Goal: Register for event/course

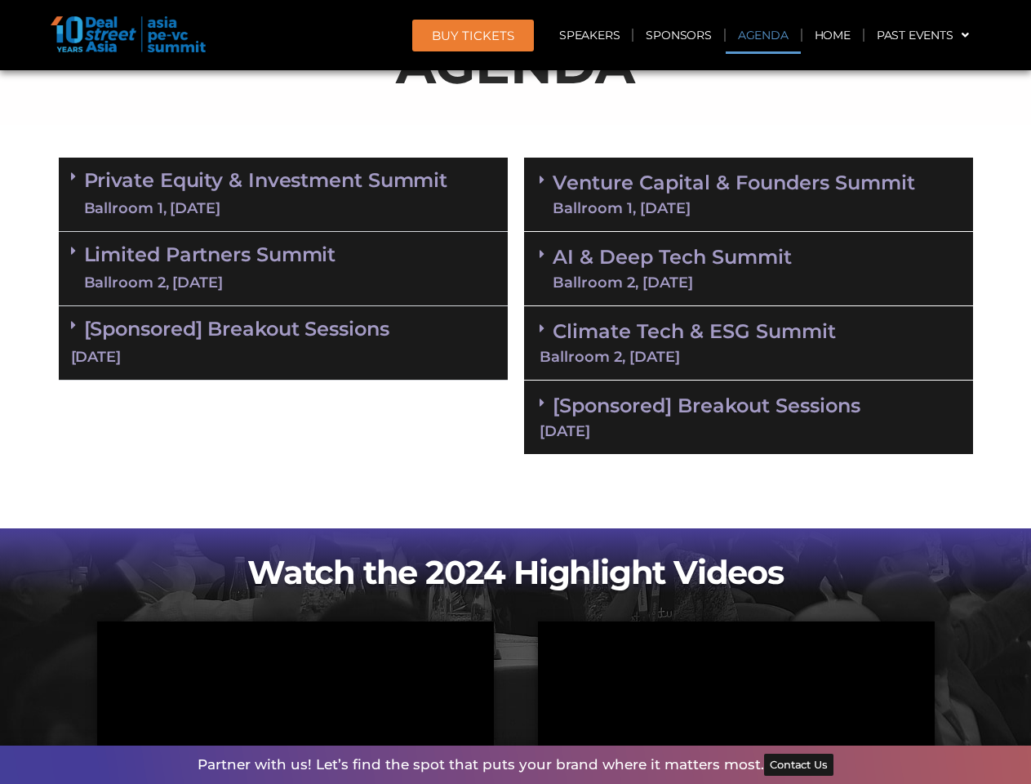
scroll to position [939, 0]
